Goal: Transaction & Acquisition: Purchase product/service

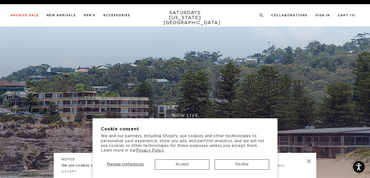
click at [185, 163] on button "Accept" at bounding box center [182, 165] width 55 height 10
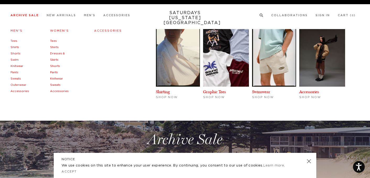
click at [16, 60] on link "Swim" at bounding box center [14, 59] width 8 height 3
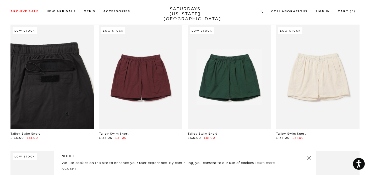
scroll to position [31, 0]
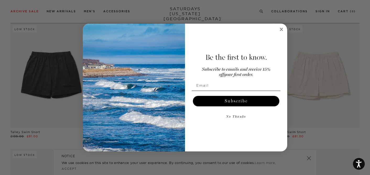
click at [234, 128] on div "Be the first to know. Subscribe to emails and receive 15% off your first order.…" at bounding box center [233, 87] width 97 height 117
click at [229, 87] on input "Email" at bounding box center [236, 85] width 89 height 10
type input "awk75@hotmail.com"
click at [234, 104] on button "Subscribe" at bounding box center [236, 101] width 87 height 10
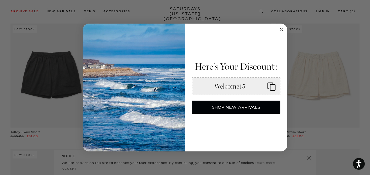
click at [245, 89] on div "Welcome15" at bounding box center [230, 87] width 67 height 8
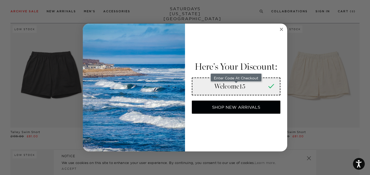
click at [351, 71] on div "Close dialog Here's Your Discount: Enter Code At Checkout Welcome15 SHOP NEW AR…" at bounding box center [185, 87] width 370 height 175
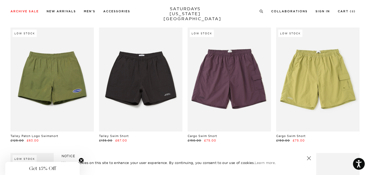
scroll to position [405, 0]
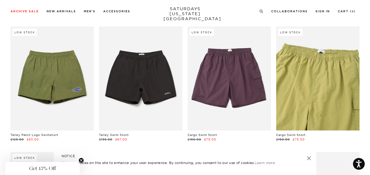
click at [315, 83] on link at bounding box center [317, 78] width 83 height 104
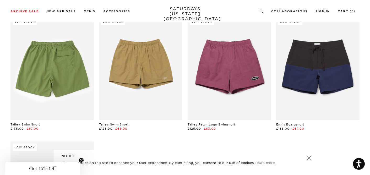
scroll to position [541, 1]
click at [63, 72] on link at bounding box center [51, 68] width 83 height 104
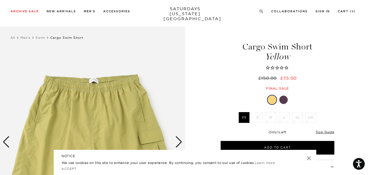
scroll to position [41, 0]
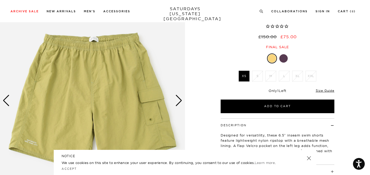
click at [179, 100] on div "Next slide" at bounding box center [178, 101] width 7 height 12
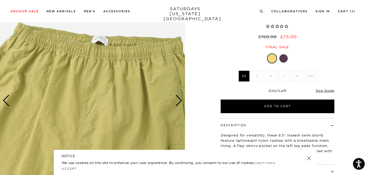
scroll to position [106, 0]
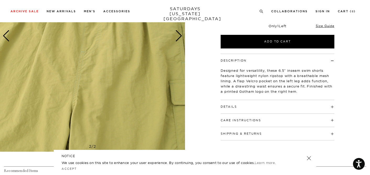
click at [177, 35] on div "Next slide" at bounding box center [178, 36] width 7 height 12
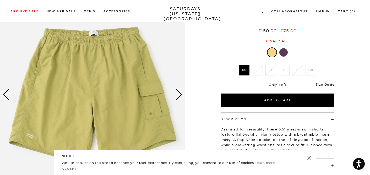
scroll to position [47, 0]
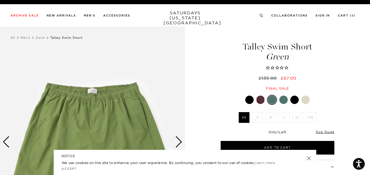
click at [270, 114] on li "M" at bounding box center [270, 117] width 13 height 11
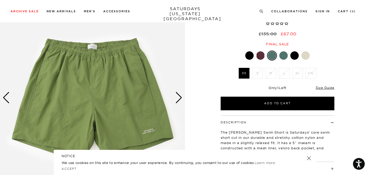
scroll to position [45, 0]
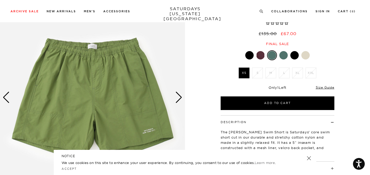
click at [249, 54] on div at bounding box center [249, 55] width 8 height 8
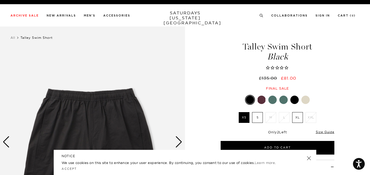
click at [262, 100] on div at bounding box center [261, 100] width 8 height 8
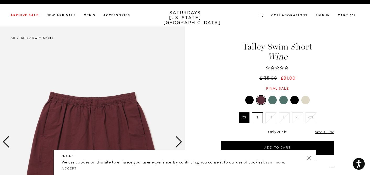
click at [273, 101] on div at bounding box center [272, 100] width 8 height 8
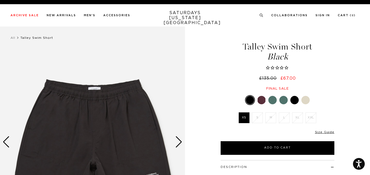
click at [305, 101] on div at bounding box center [305, 100] width 8 height 8
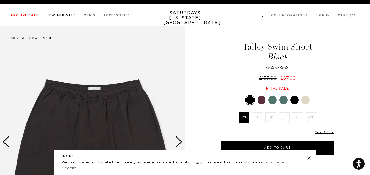
click at [58, 14] on link "New Arrivals" at bounding box center [61, 15] width 29 height 3
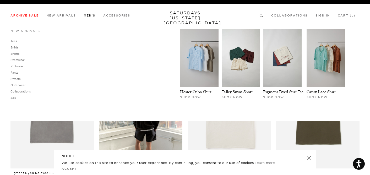
click at [19, 59] on link "Swimwear" at bounding box center [17, 60] width 14 height 4
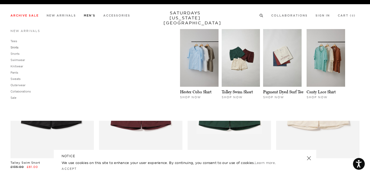
click at [14, 47] on link "Shirts" at bounding box center [14, 48] width 8 height 4
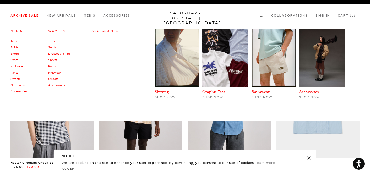
click at [13, 59] on link "Swim" at bounding box center [14, 60] width 8 height 4
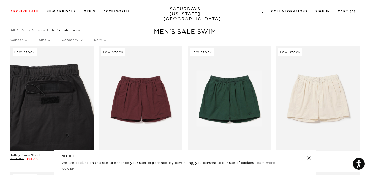
scroll to position [8, 0]
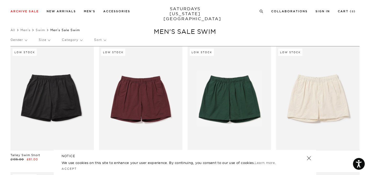
click at [45, 39] on p "Size" at bounding box center [44, 40] width 11 height 12
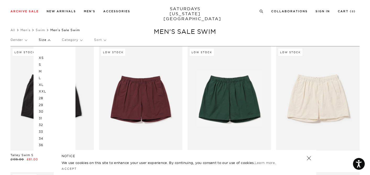
click at [41, 69] on p "M" at bounding box center [54, 71] width 31 height 7
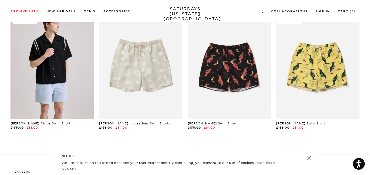
scroll to position [54, 0]
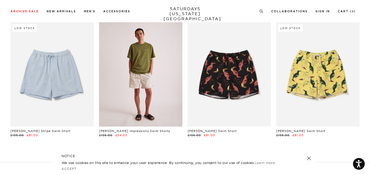
click at [155, 70] on link at bounding box center [140, 74] width 83 height 104
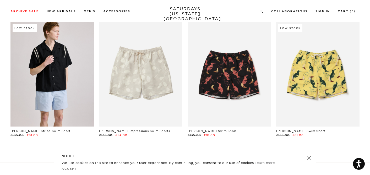
click at [39, 54] on link at bounding box center [51, 74] width 83 height 104
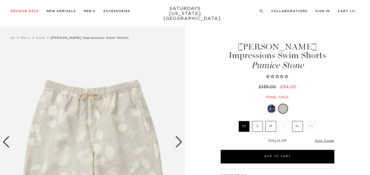
scroll to position [33, 0]
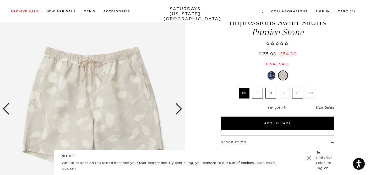
click at [179, 110] on div "Next slide" at bounding box center [178, 109] width 7 height 12
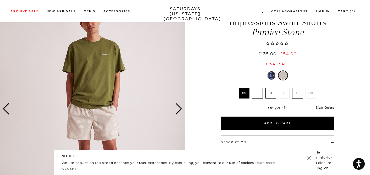
click at [179, 110] on div "Next slide" at bounding box center [178, 109] width 7 height 12
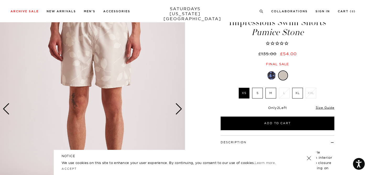
click at [179, 110] on div "Next slide" at bounding box center [178, 109] width 7 height 12
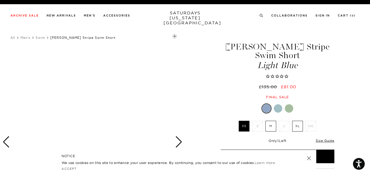
click at [175, 142] on div at bounding box center [92, 141] width 185 height 231
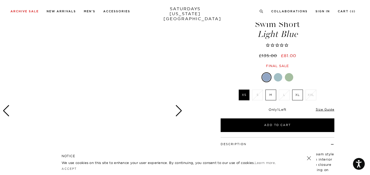
scroll to position [49, 0]
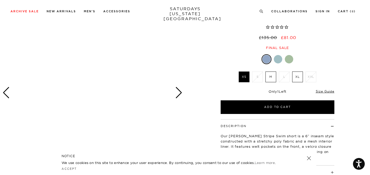
click at [173, 93] on div at bounding box center [92, 92] width 185 height 231
click at [180, 93] on div "Next slide" at bounding box center [178, 93] width 7 height 12
